Goal: Task Accomplishment & Management: Manage account settings

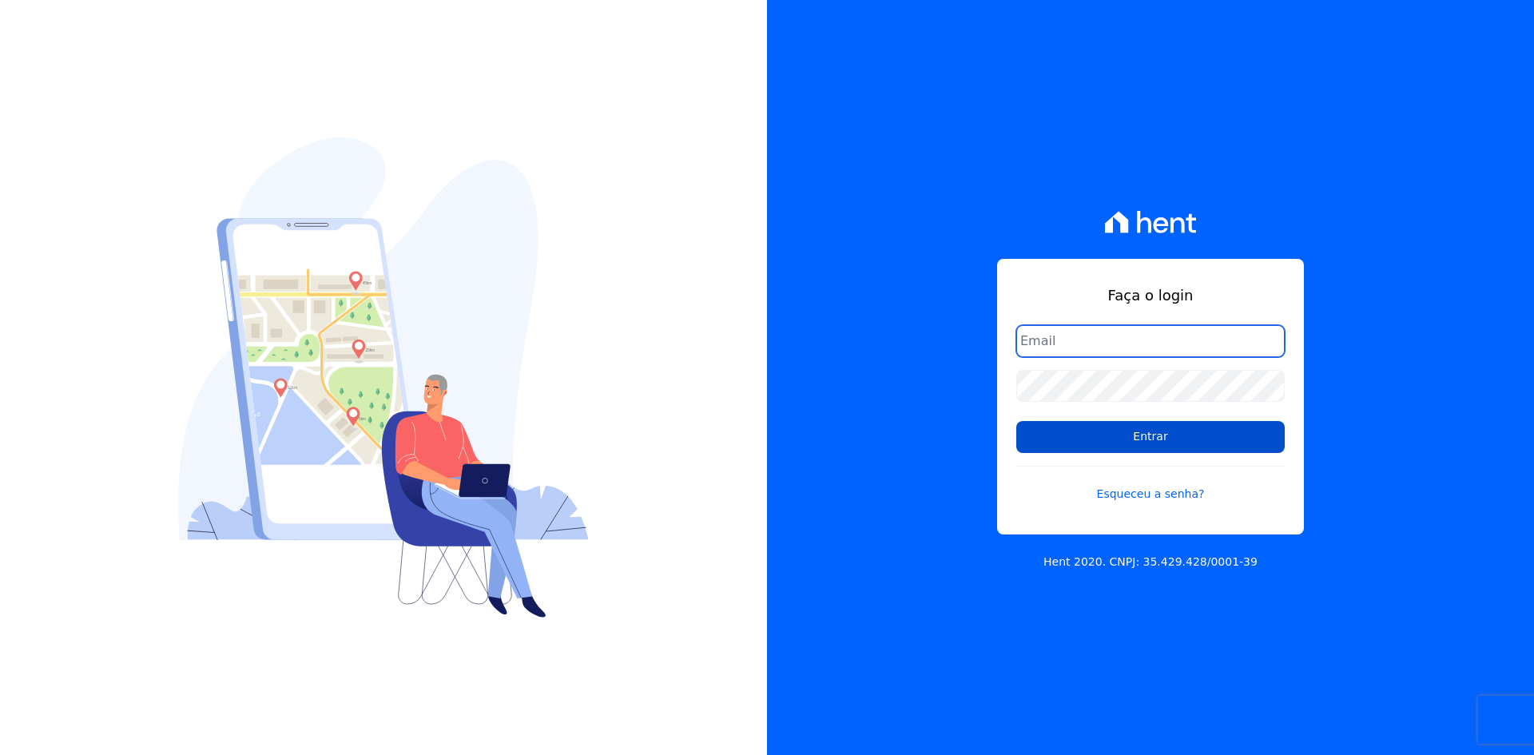
type input "contato@grupokaiser.com.br"
click at [1038, 435] on input "Entrar" at bounding box center [1150, 437] width 268 height 32
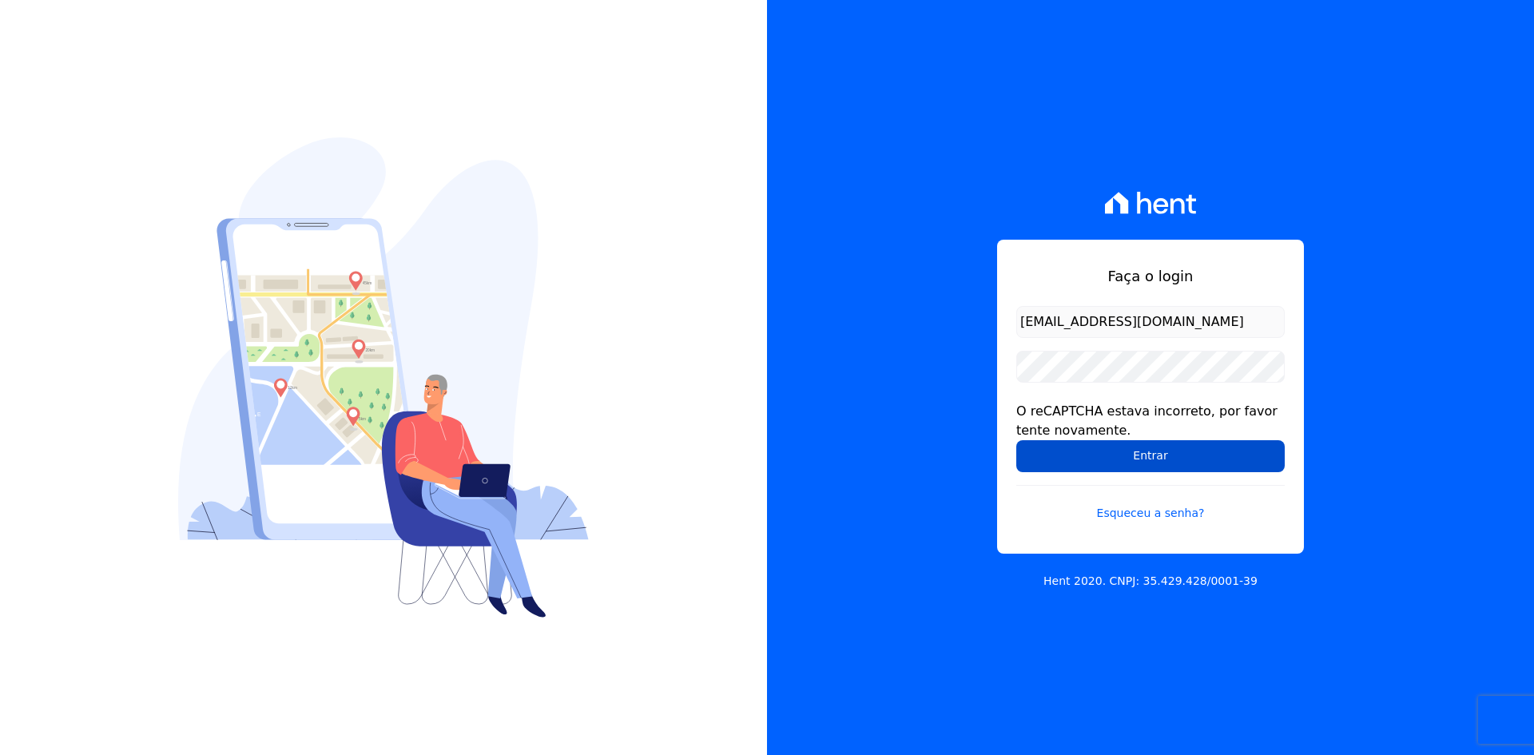
click at [1037, 455] on input "Entrar" at bounding box center [1150, 456] width 268 height 32
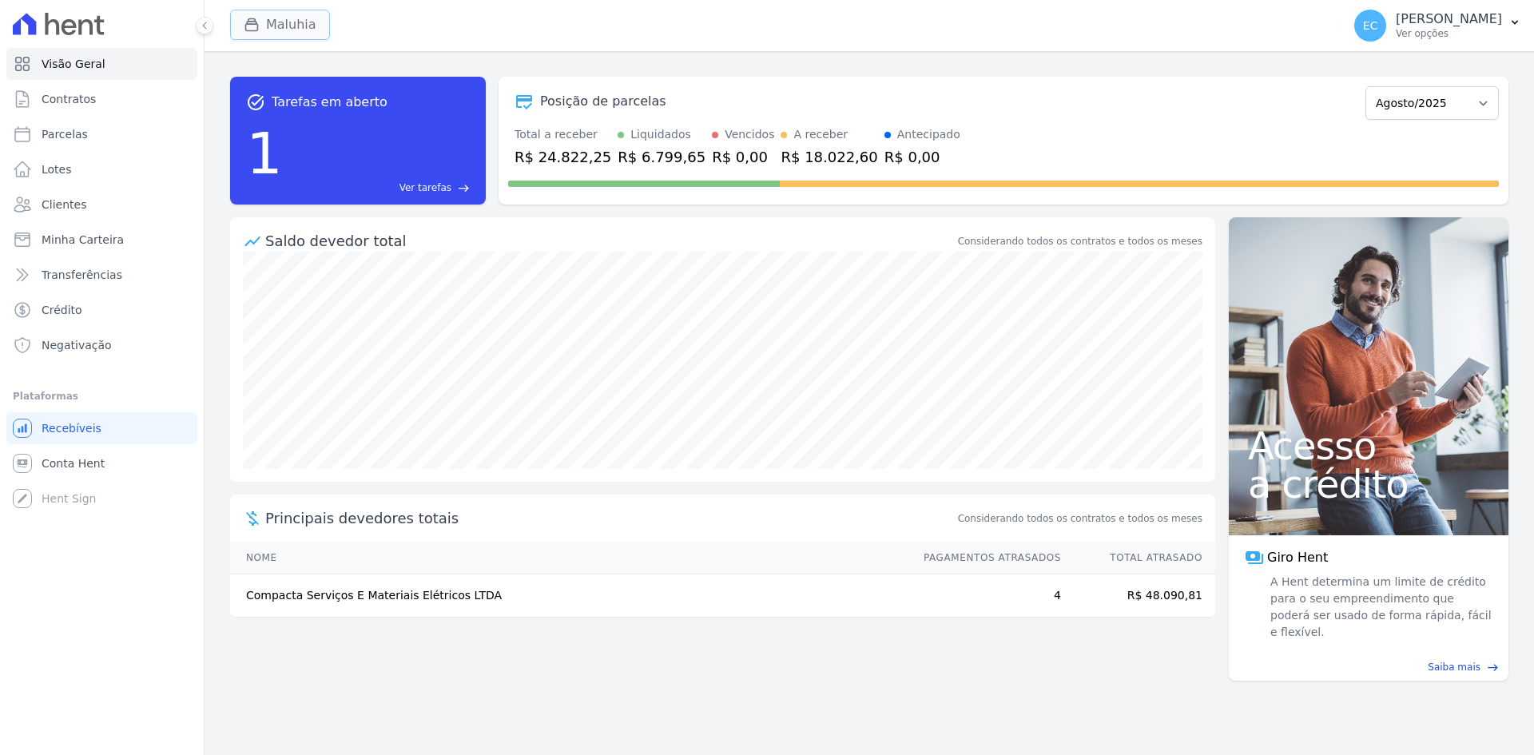
click at [251, 30] on icon "button" at bounding box center [252, 25] width 16 height 16
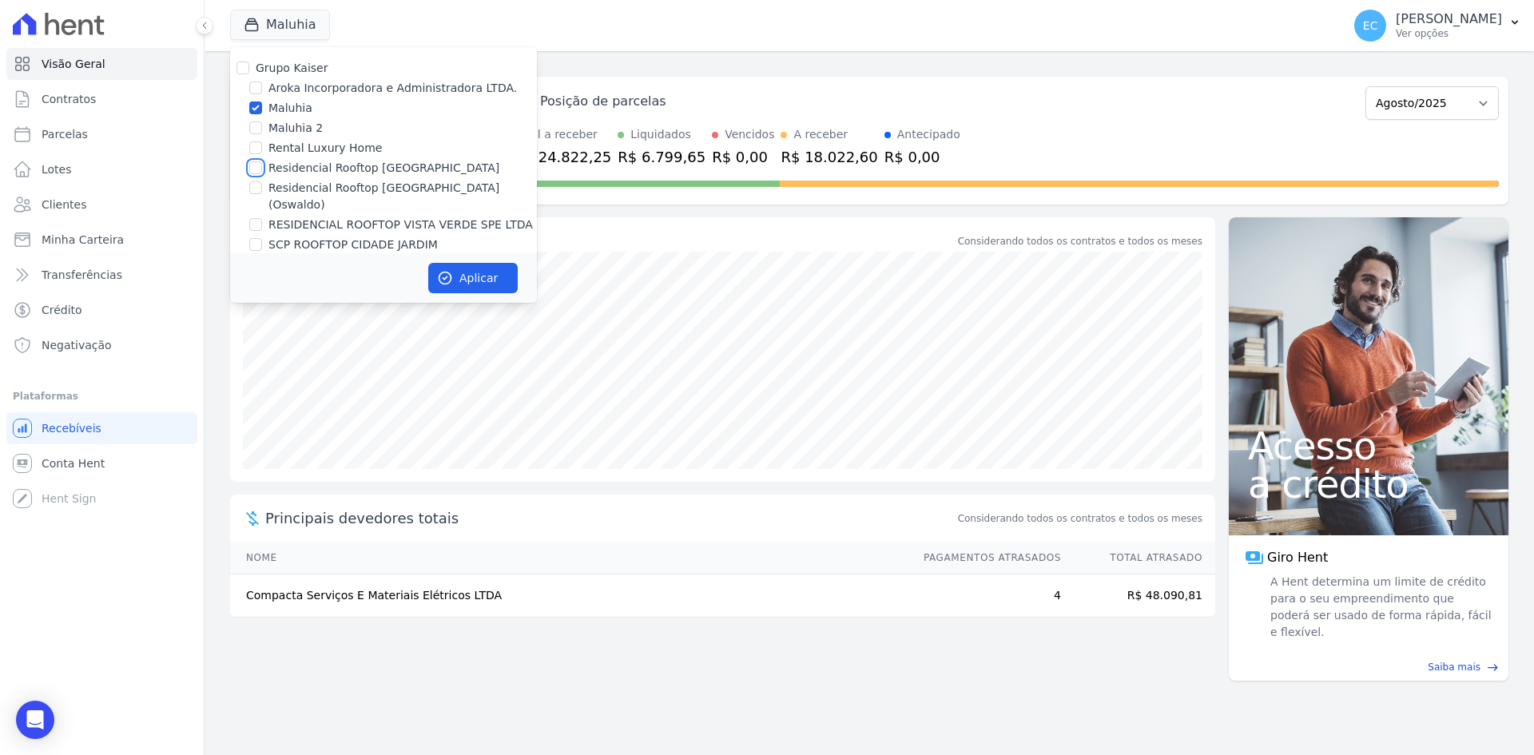
click at [257, 165] on input "Residencial Rooftop [GEOGRAPHIC_DATA]" at bounding box center [255, 167] width 13 height 13
checkbox input "true"
click at [260, 105] on input "Maluhia" at bounding box center [255, 107] width 13 height 13
checkbox input "false"
click at [510, 277] on button "Aplicar" at bounding box center [472, 278] width 89 height 30
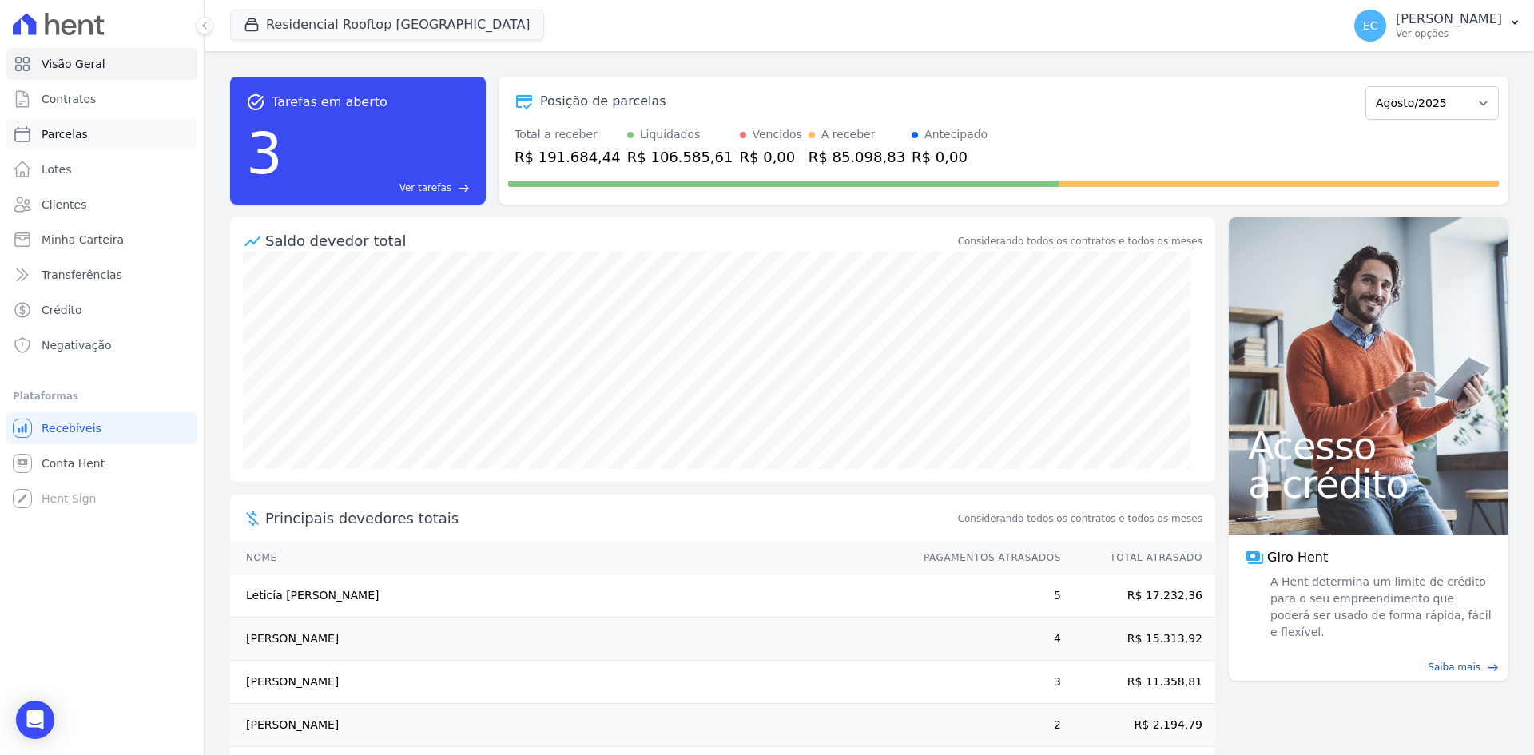
click at [113, 146] on link "Parcelas" at bounding box center [101, 134] width 191 height 32
select select
